Goal: Task Accomplishment & Management: Use online tool/utility

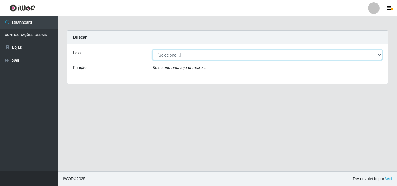
click at [379, 55] on select "[Selecione...] BomQueSó Agreste - Loja 3" at bounding box center [268, 55] width 230 height 10
select select "215"
click at [153, 50] on select "[Selecione...] BomQueSó Agreste - Loja 3" at bounding box center [268, 55] width 230 height 10
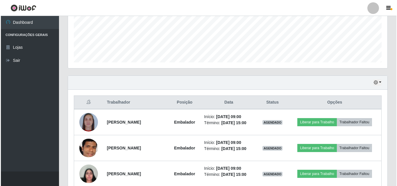
scroll to position [203, 0]
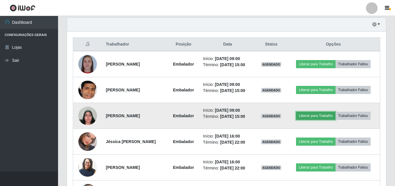
click at [315, 117] on button "Liberar para Trabalho" at bounding box center [315, 116] width 39 height 8
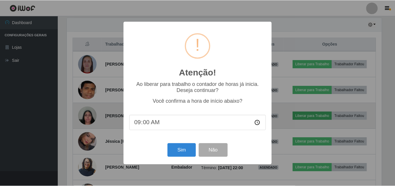
scroll to position [121, 316]
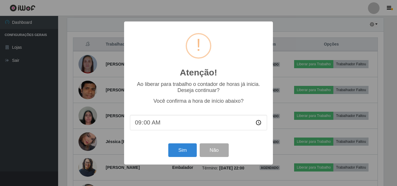
click at [46, 116] on div "Atenção! × Ao liberar para trabalho o contador de horas já inicia. Deseja conti…" at bounding box center [198, 93] width 397 height 186
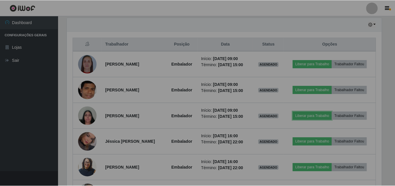
scroll to position [121, 319]
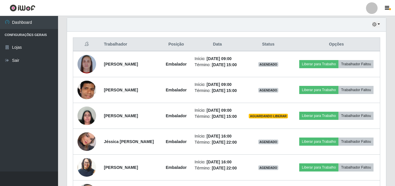
click at [387, 55] on div "Hoje 1 dia 3 dias 1 Semana Não encerrados Trabalhador Posição Data Status Opçõe…" at bounding box center [226, 157] width 329 height 280
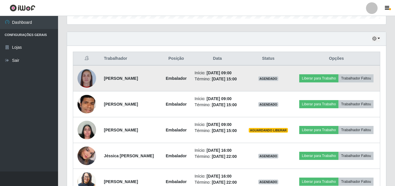
scroll to position [203, 0]
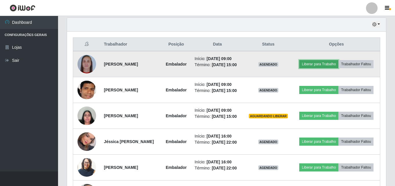
click at [321, 60] on button "Liberar para Trabalho" at bounding box center [319, 64] width 39 height 8
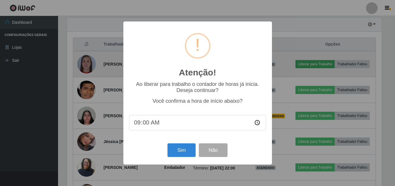
scroll to position [121, 316]
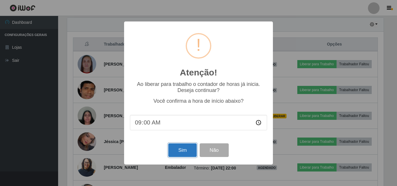
click at [190, 149] on button "Sim" at bounding box center [182, 151] width 28 height 14
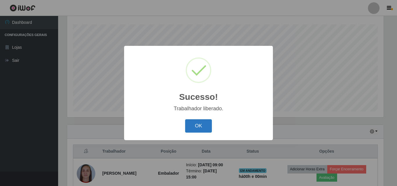
click at [205, 126] on button "OK" at bounding box center [198, 126] width 27 height 14
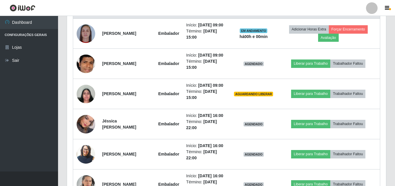
scroll to position [241, 0]
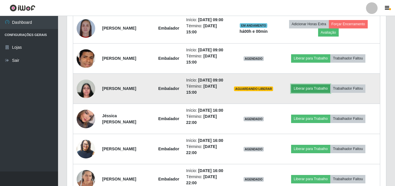
click at [318, 90] on button "Liberar para Trabalho" at bounding box center [310, 89] width 39 height 8
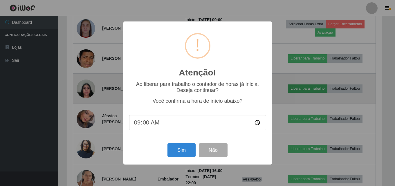
scroll to position [121, 316]
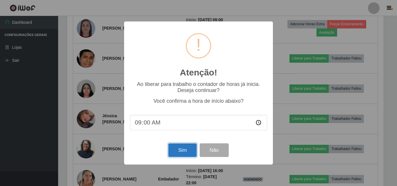
click at [187, 152] on button "Sim" at bounding box center [182, 151] width 28 height 14
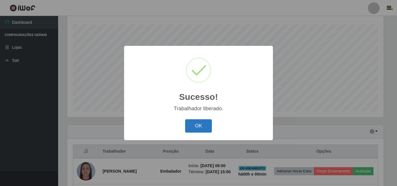
click at [197, 124] on button "OK" at bounding box center [198, 126] width 27 height 14
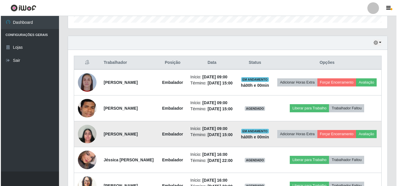
scroll to position [212, 0]
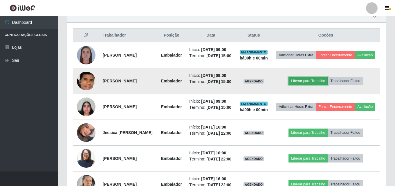
click at [307, 85] on button "Liberar para Trabalho" at bounding box center [308, 81] width 39 height 8
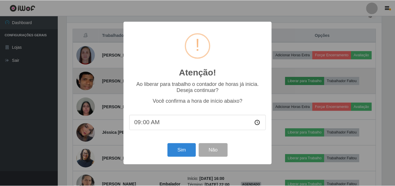
scroll to position [121, 316]
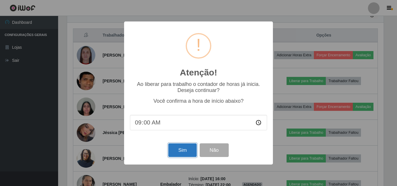
click at [189, 150] on button "Sim" at bounding box center [182, 151] width 28 height 14
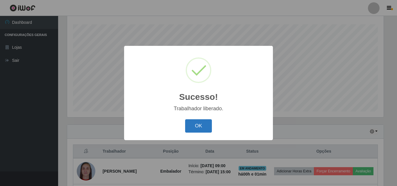
click at [203, 128] on button "OK" at bounding box center [198, 126] width 27 height 14
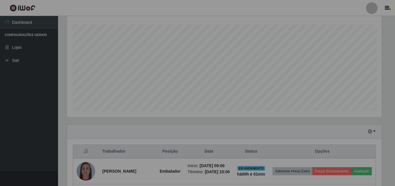
scroll to position [0, 0]
